Goal: Task Accomplishment & Management: Manage account settings

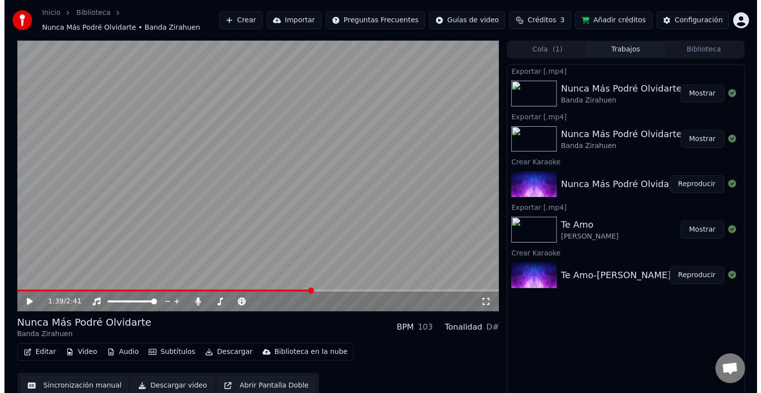
scroll to position [514, 0]
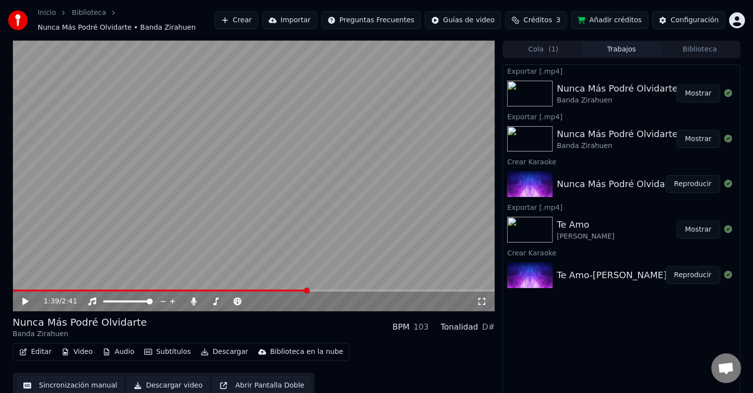
click at [44, 10] on link "Inicio" at bounding box center [47, 13] width 18 height 10
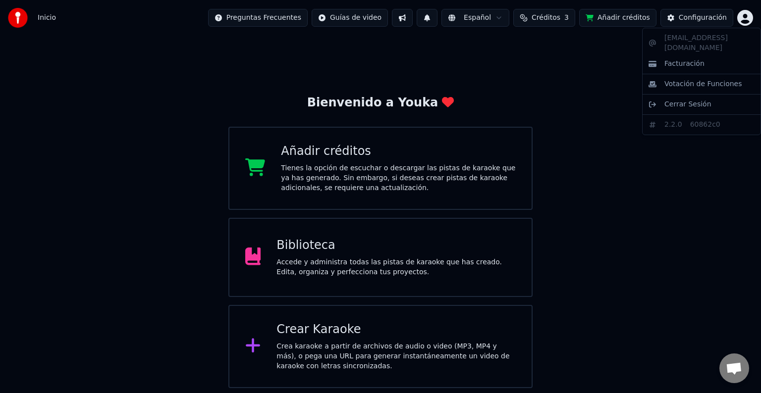
click at [745, 17] on html "Inicio Preguntas Frecuentes Guías de video Español Créditos 3 Añadir créditos C…" at bounding box center [380, 194] width 761 height 389
click at [696, 100] on span "Cerrar Sesión" at bounding box center [688, 105] width 47 height 10
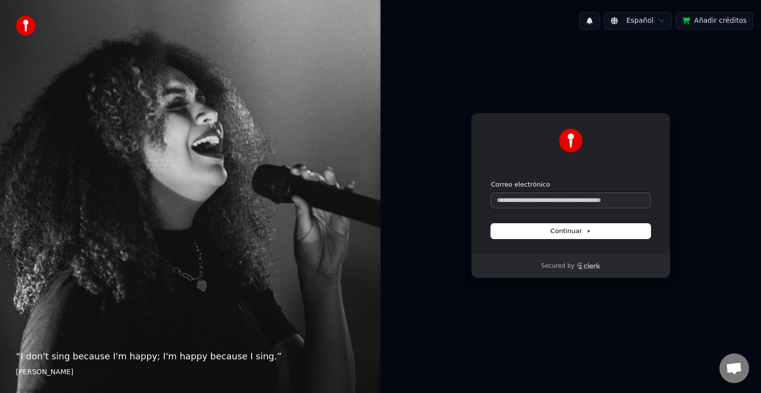
click at [512, 200] on input "Correo electrónico" at bounding box center [571, 200] width 160 height 15
click at [525, 202] on input "Correo electrónico" at bounding box center [571, 200] width 160 height 15
type input "*"
click at [556, 229] on span "Continuar" at bounding box center [571, 231] width 41 height 9
type input "**********"
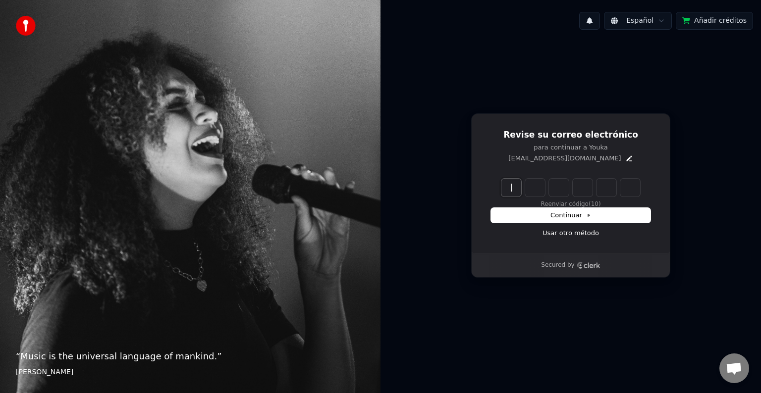
click at [513, 184] on input "Enter verification code" at bounding box center [581, 188] width 159 height 18
type input "******"
